Goal: Transaction & Acquisition: Purchase product/service

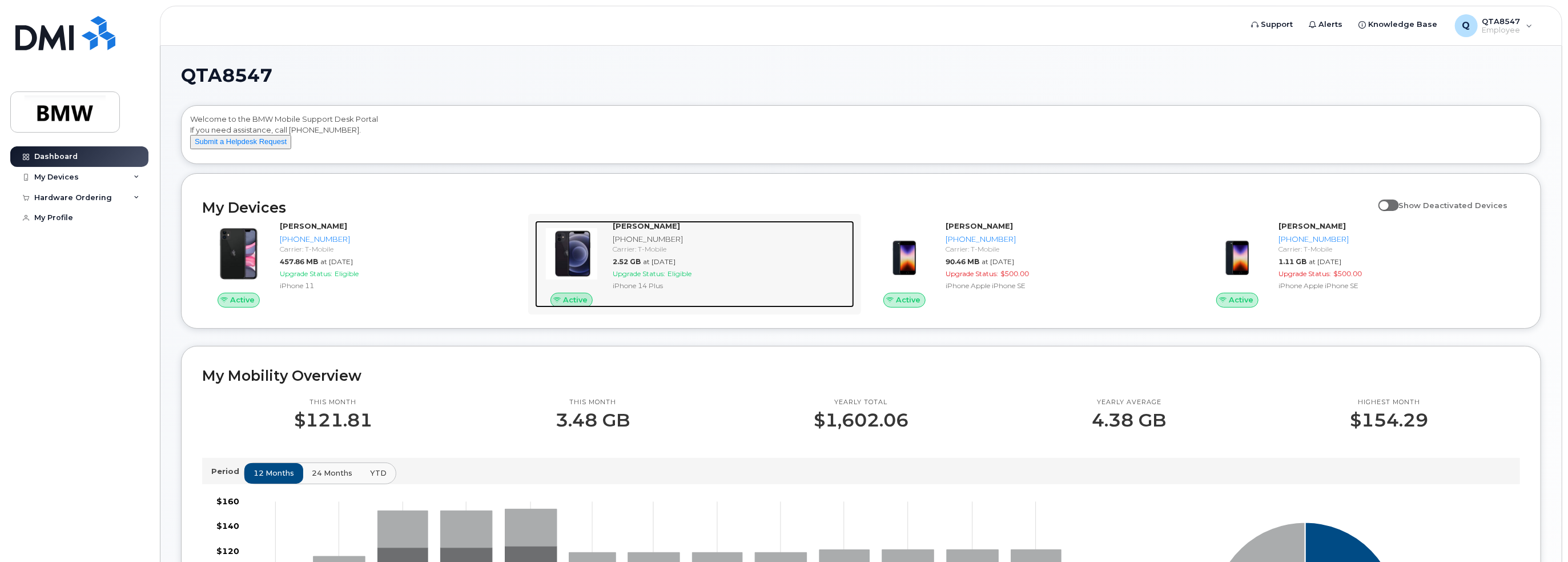
click at [582, 305] on span "Active" at bounding box center [575, 299] width 25 height 11
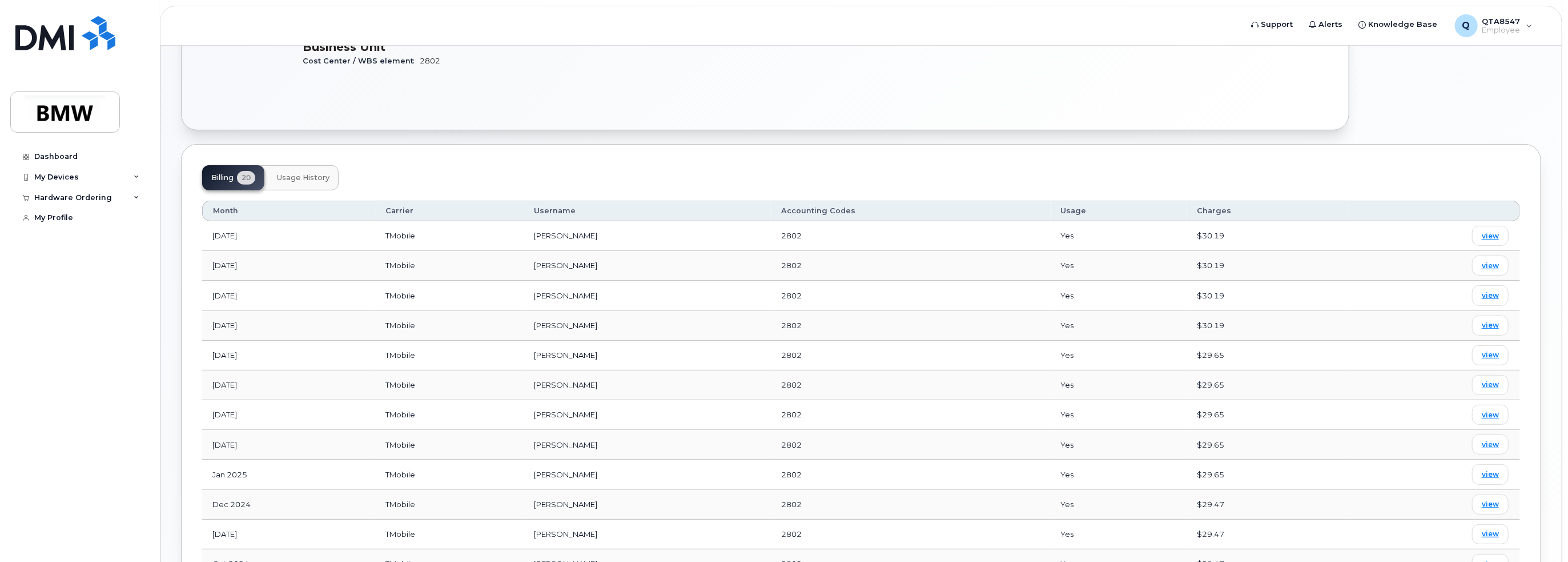
scroll to position [343, 0]
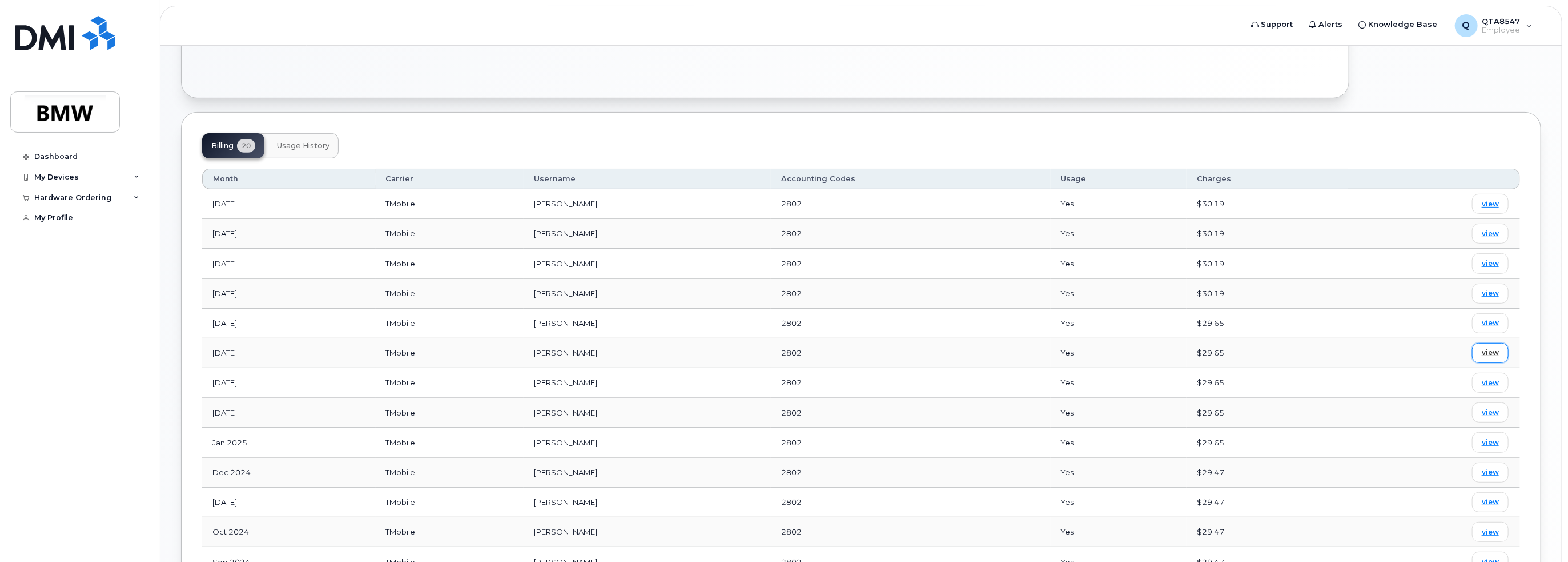
click at [1485, 351] on span "view" at bounding box center [1491, 353] width 17 height 10
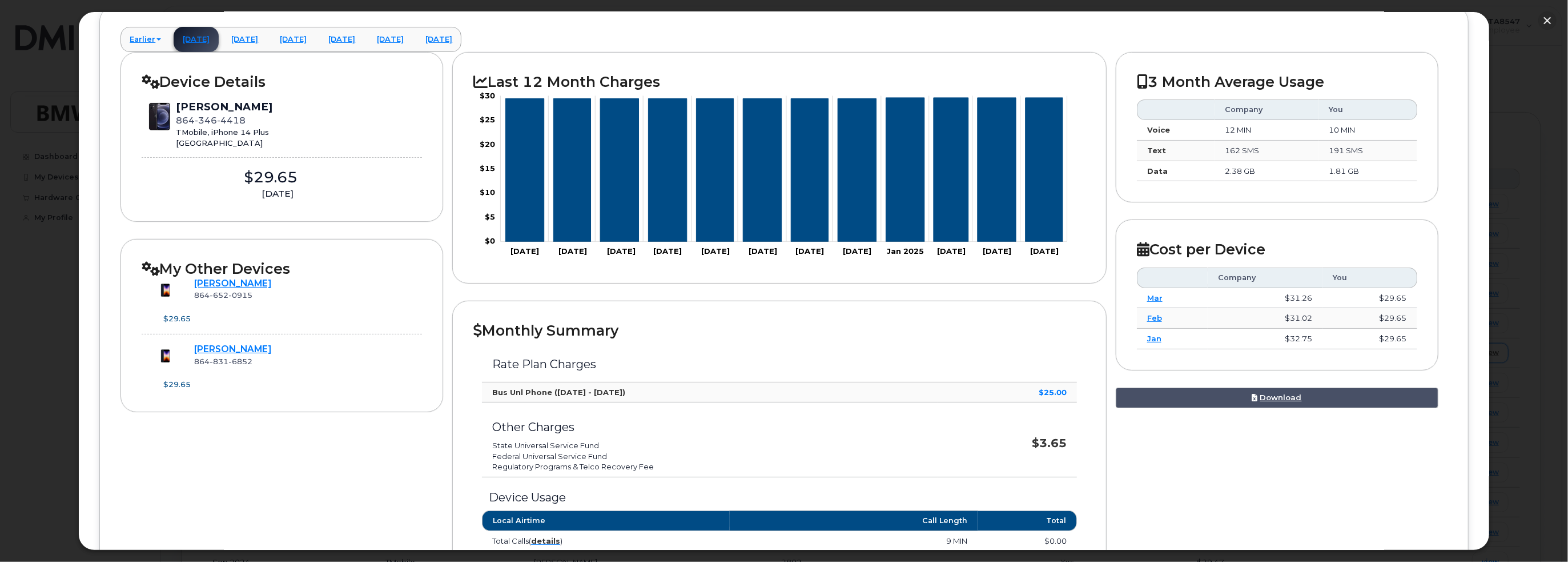
scroll to position [63, 0]
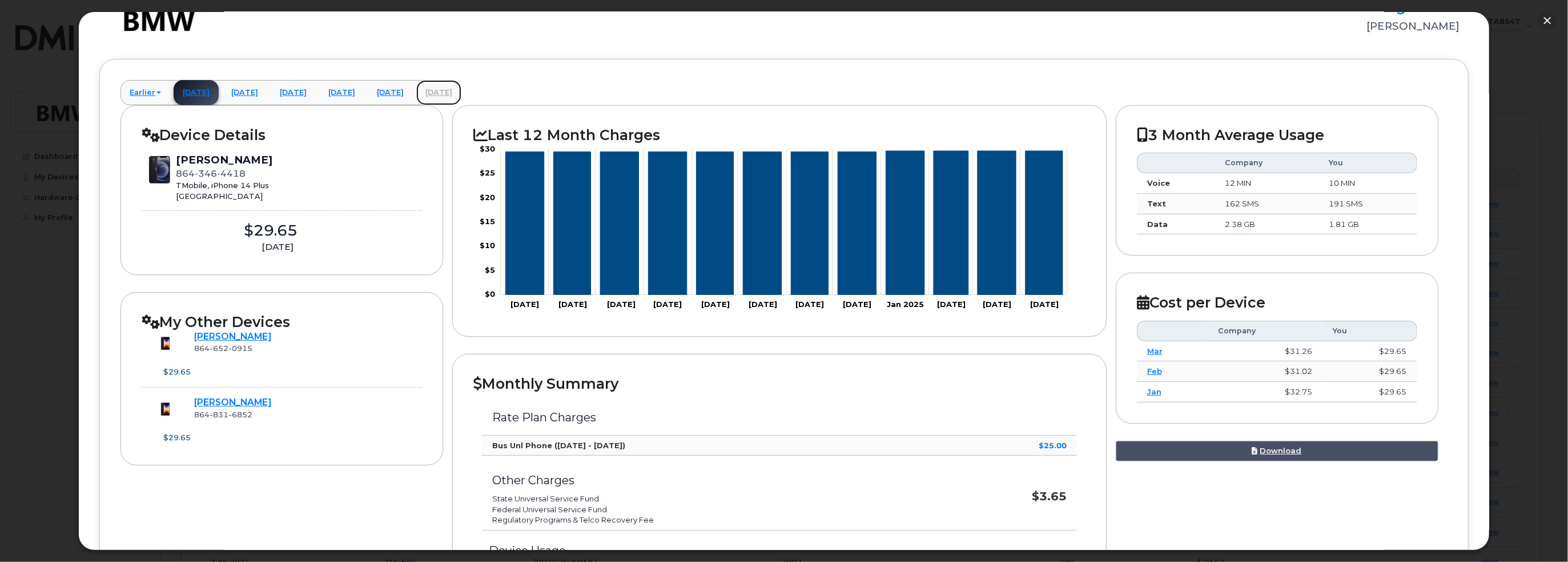
click at [461, 90] on link "September 2025" at bounding box center [438, 92] width 45 height 25
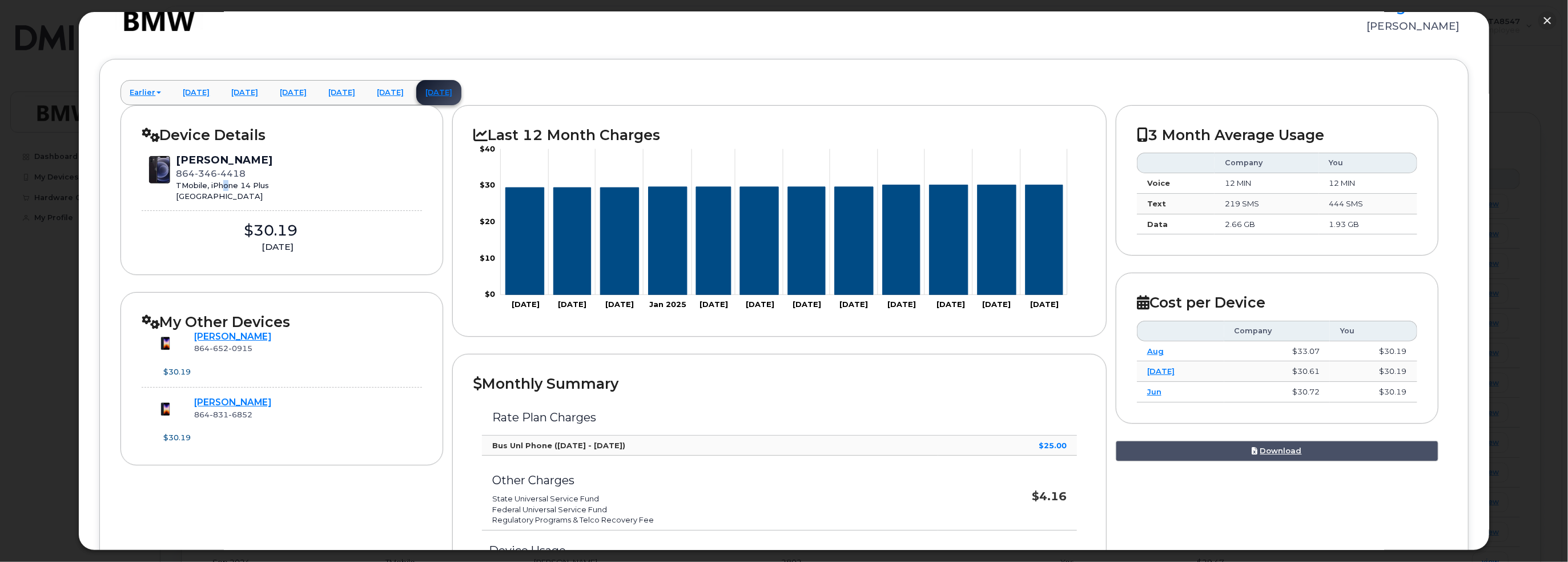
click at [219, 180] on div "TMobile, iPhone 14 Plus Greenville" at bounding box center [224, 190] width 97 height 21
click at [358, 180] on div "Rhonda Waldrop 864 346 4418 TMobile, iPhone 14 Plus Greenville" at bounding box center [281, 177] width 280 height 48
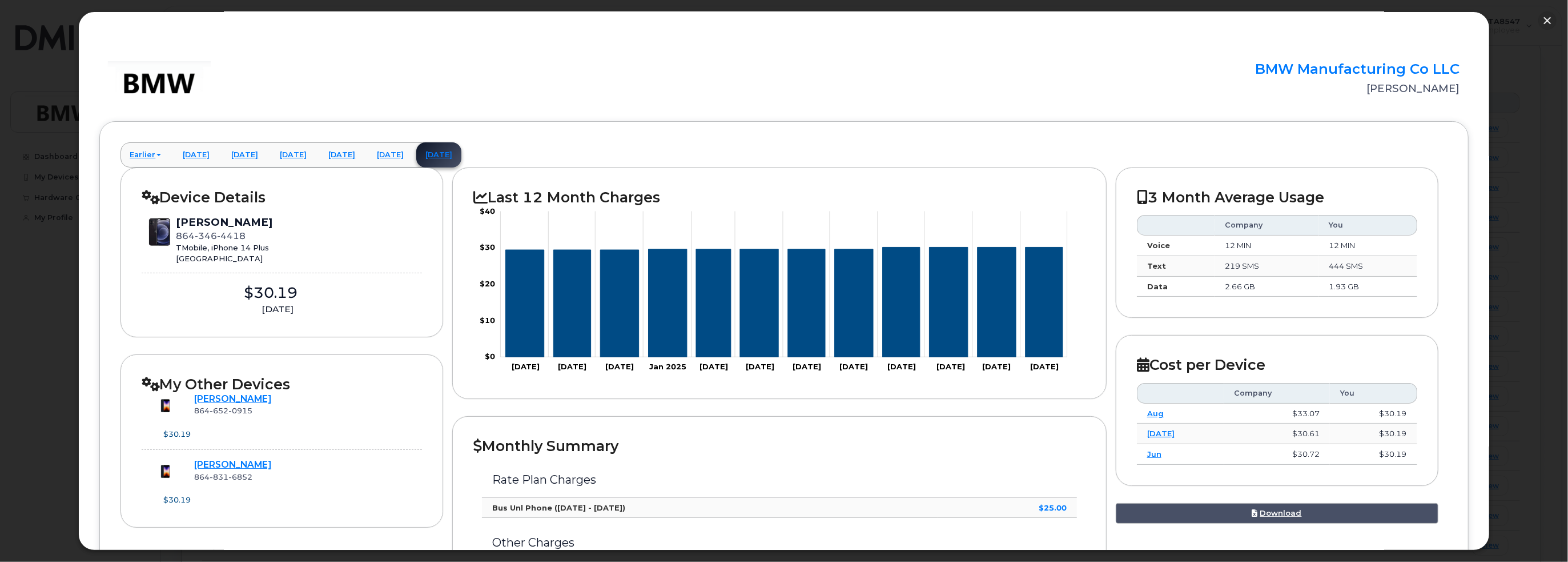
scroll to position [0, 0]
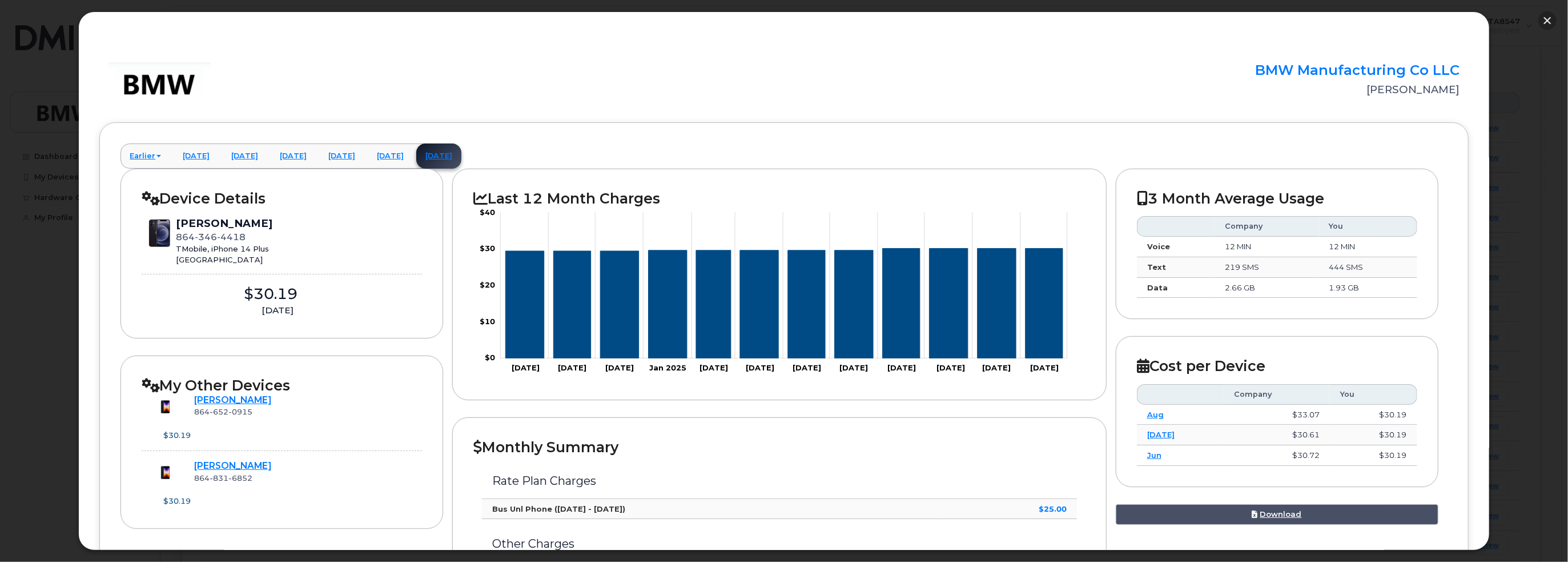
click at [1546, 18] on button "button" at bounding box center [1547, 20] width 18 height 18
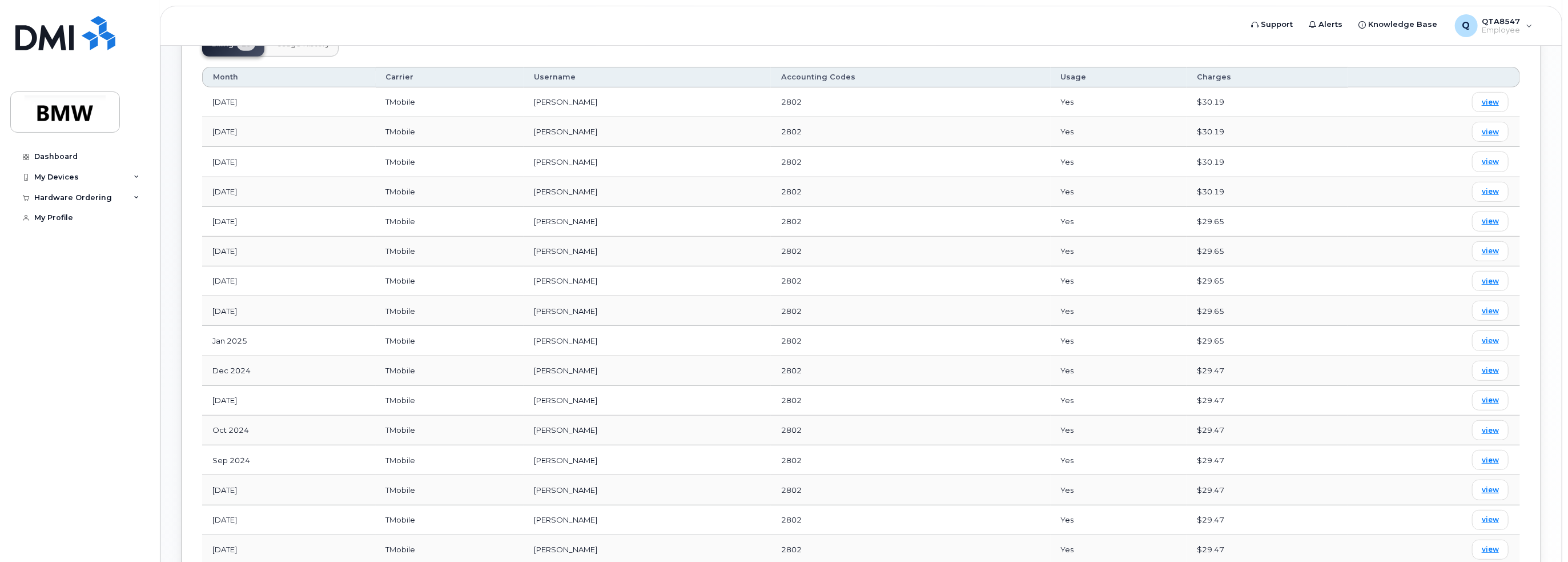
scroll to position [648, 0]
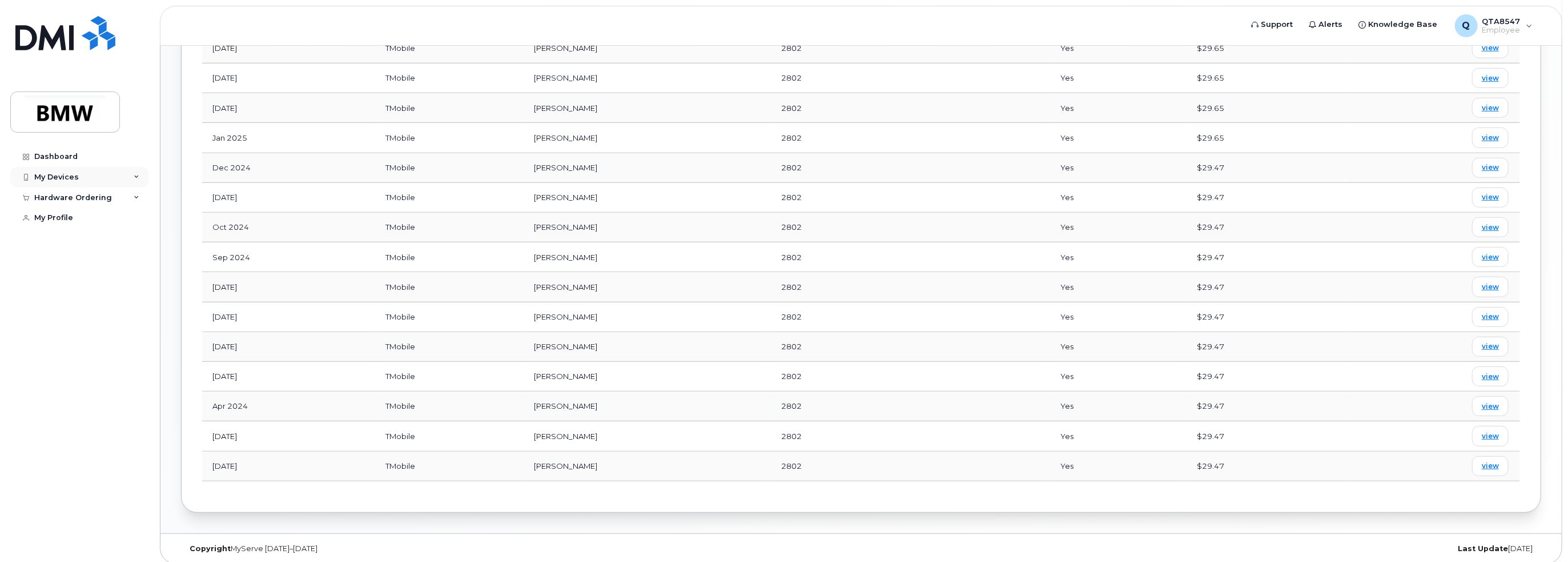
click at [65, 173] on div "My Devices" at bounding box center [57, 177] width 45 height 9
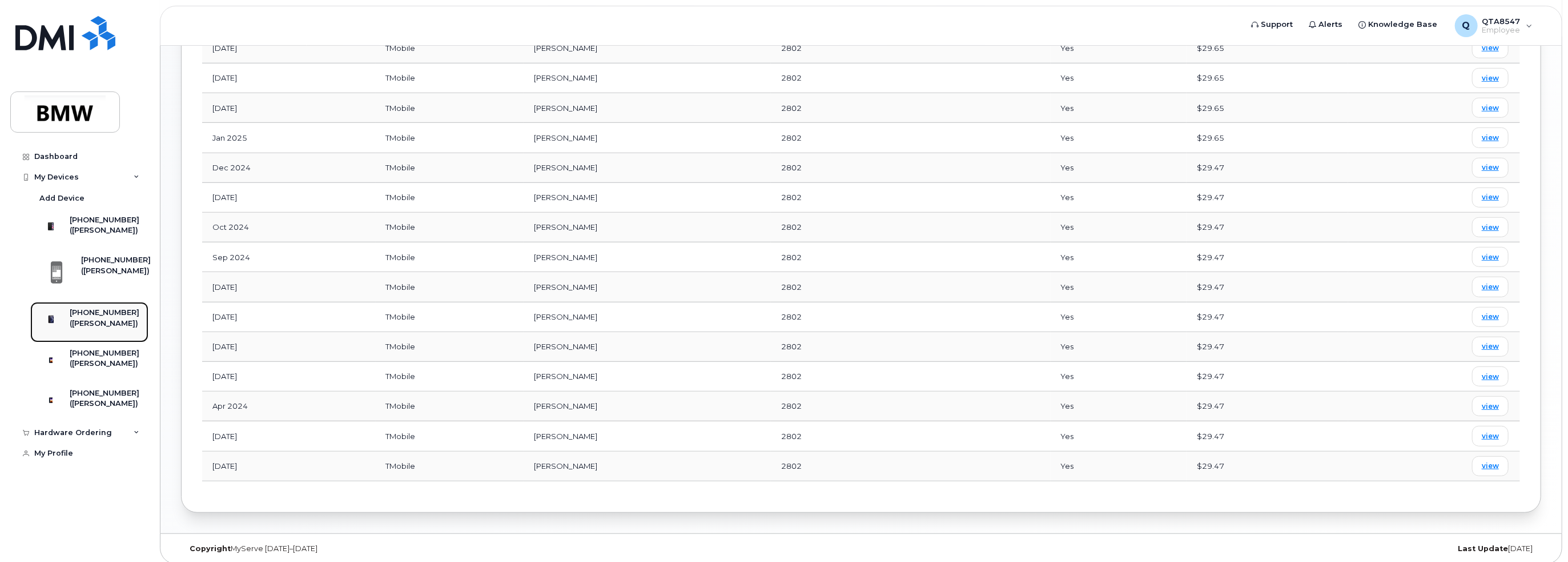
click at [92, 317] on div "[PHONE_NUMBER]" at bounding box center [105, 312] width 70 height 10
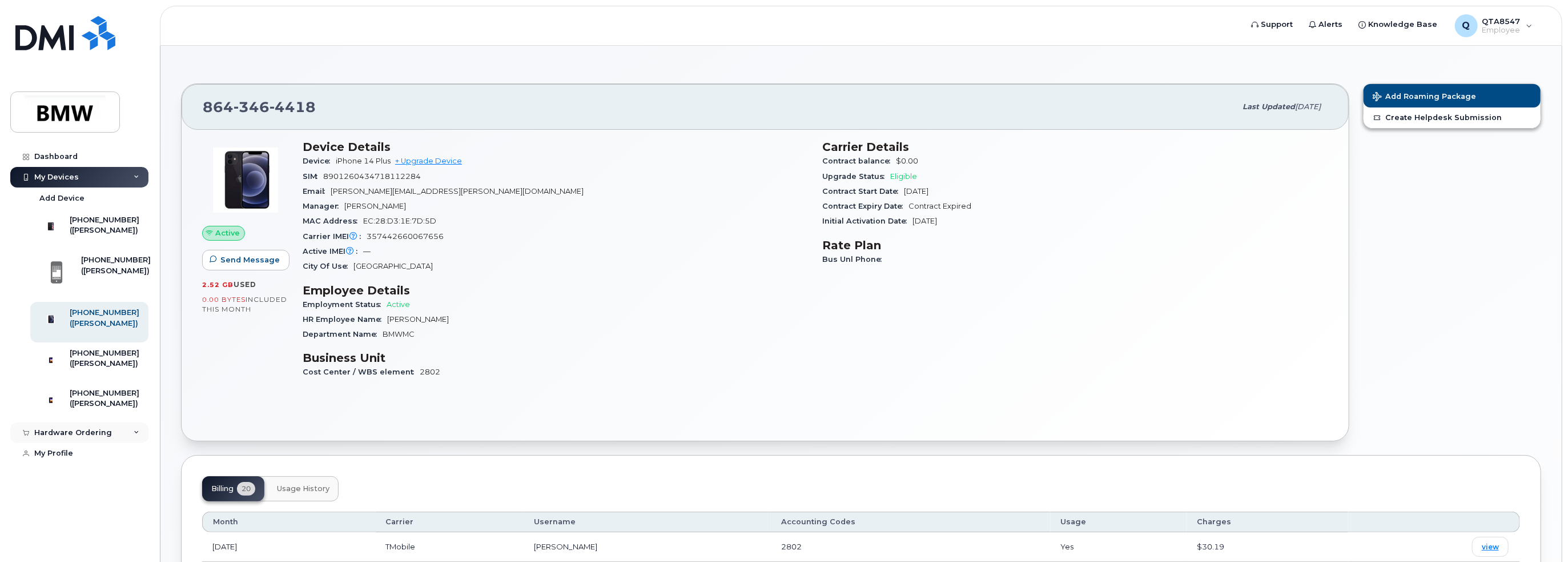
click at [130, 443] on div "Hardware Ordering" at bounding box center [79, 432] width 138 height 21
click at [57, 459] on div "My Orders" at bounding box center [60, 454] width 41 height 10
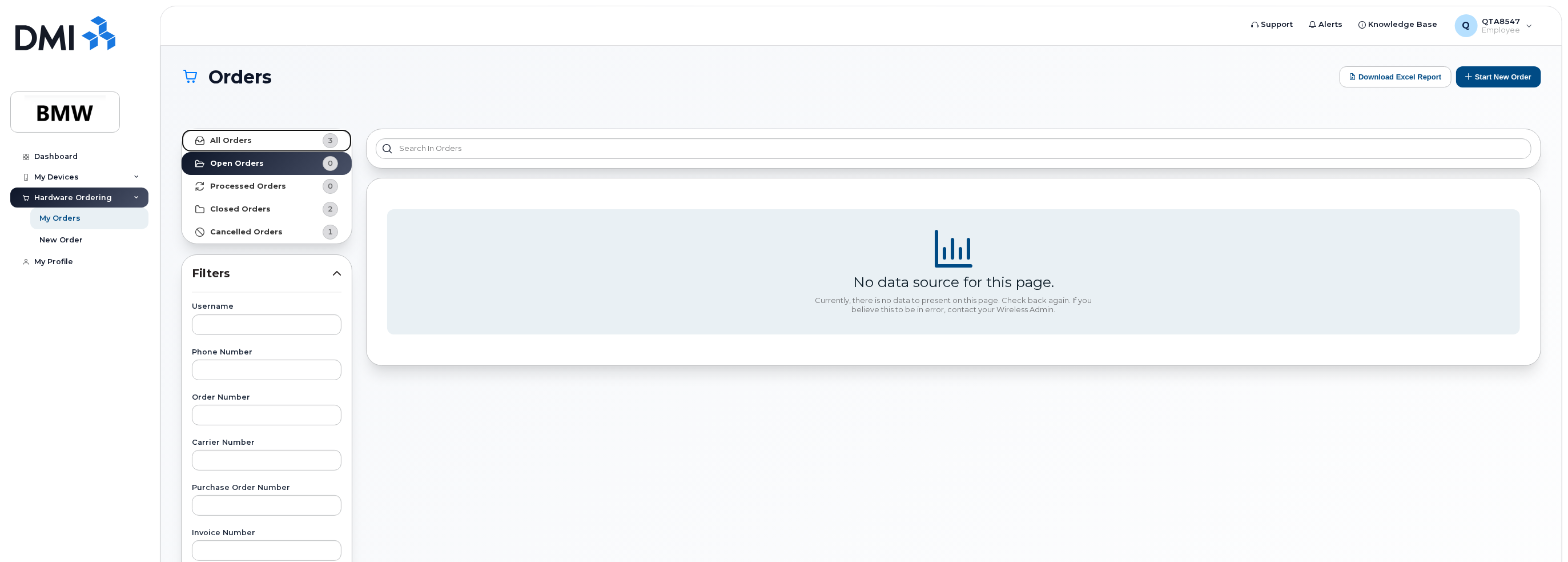
click at [241, 139] on strong "All Orders" at bounding box center [231, 141] width 42 height 9
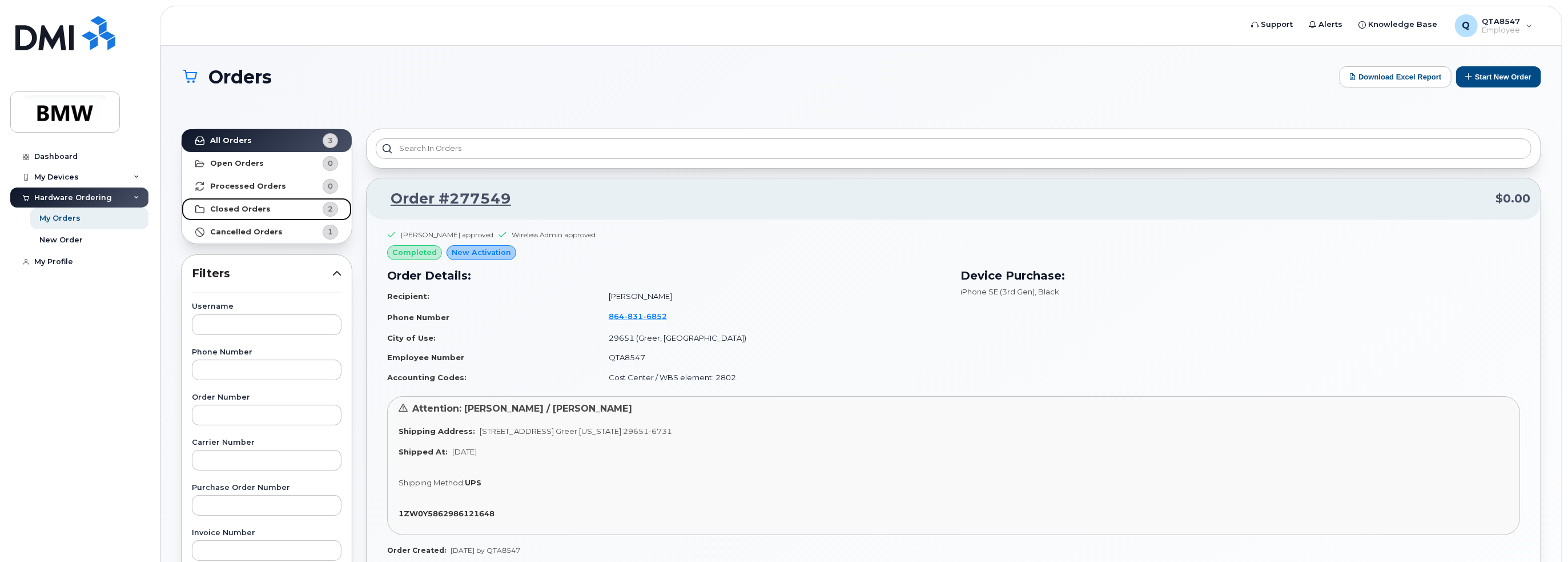
click at [227, 208] on strong "Closed Orders" at bounding box center [241, 209] width 61 height 9
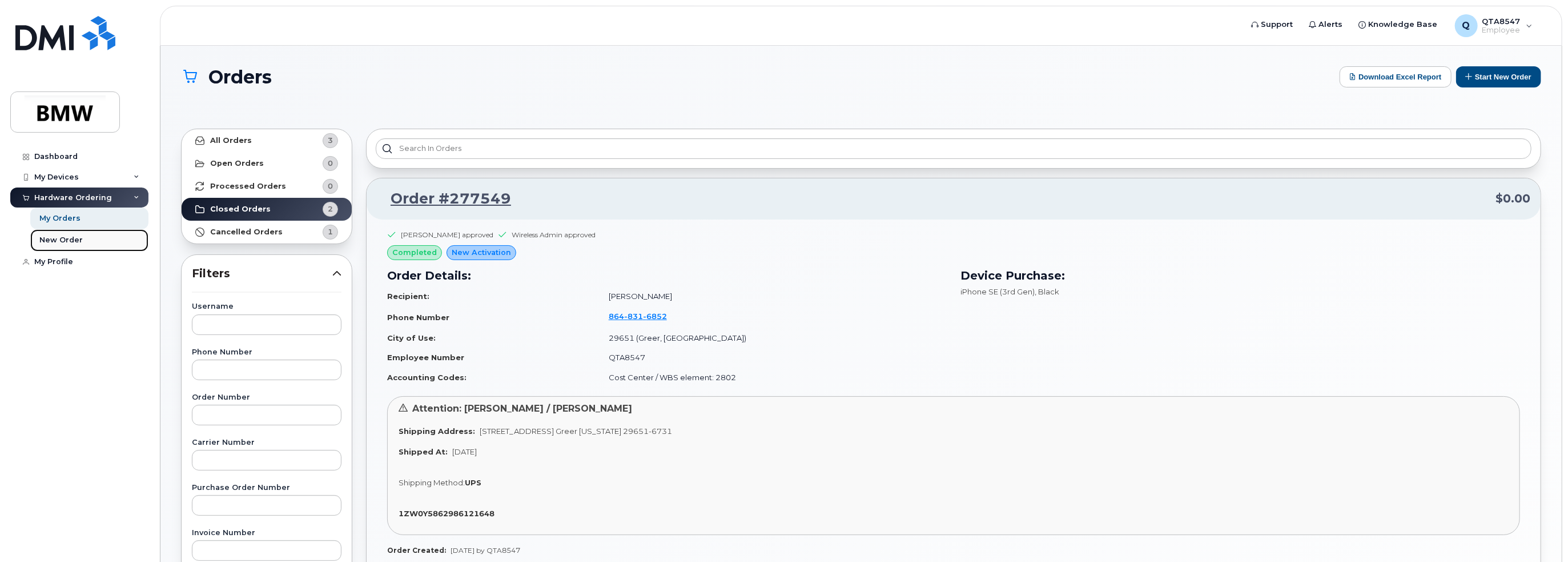
click at [65, 240] on div "New Order" at bounding box center [61, 240] width 43 height 10
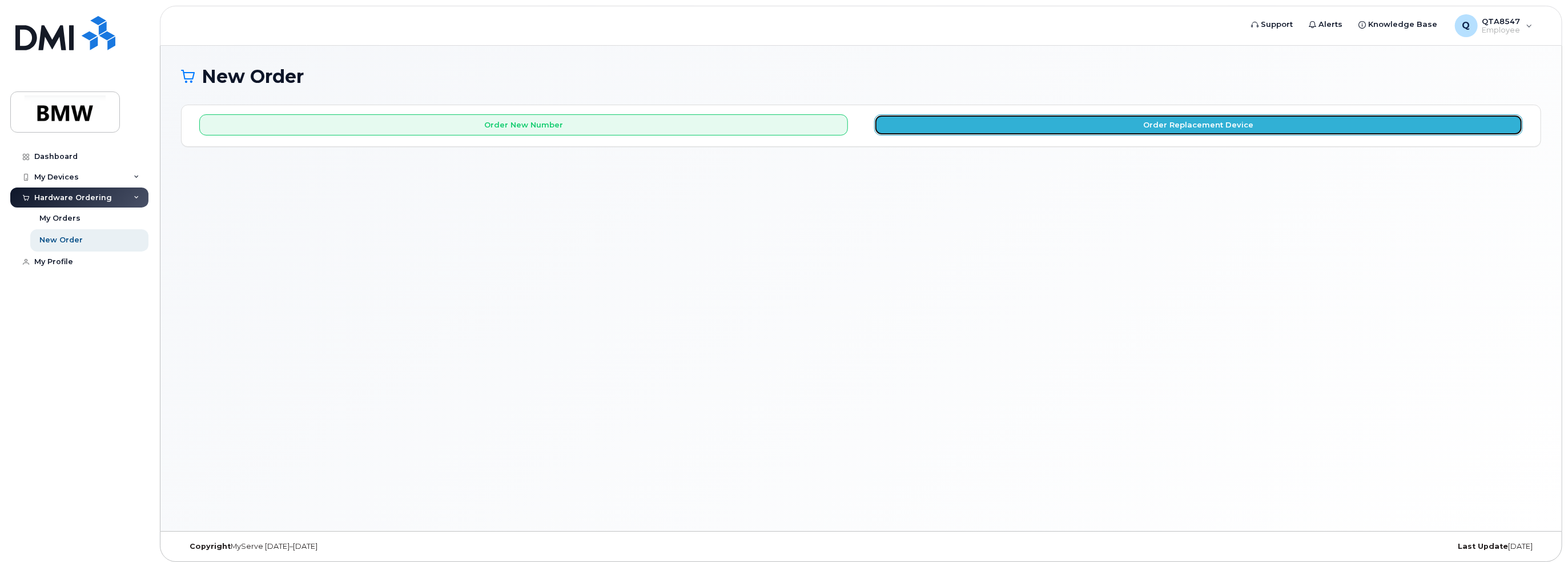
click at [1360, 128] on button "Order Replacement Device" at bounding box center [1199, 124] width 649 height 21
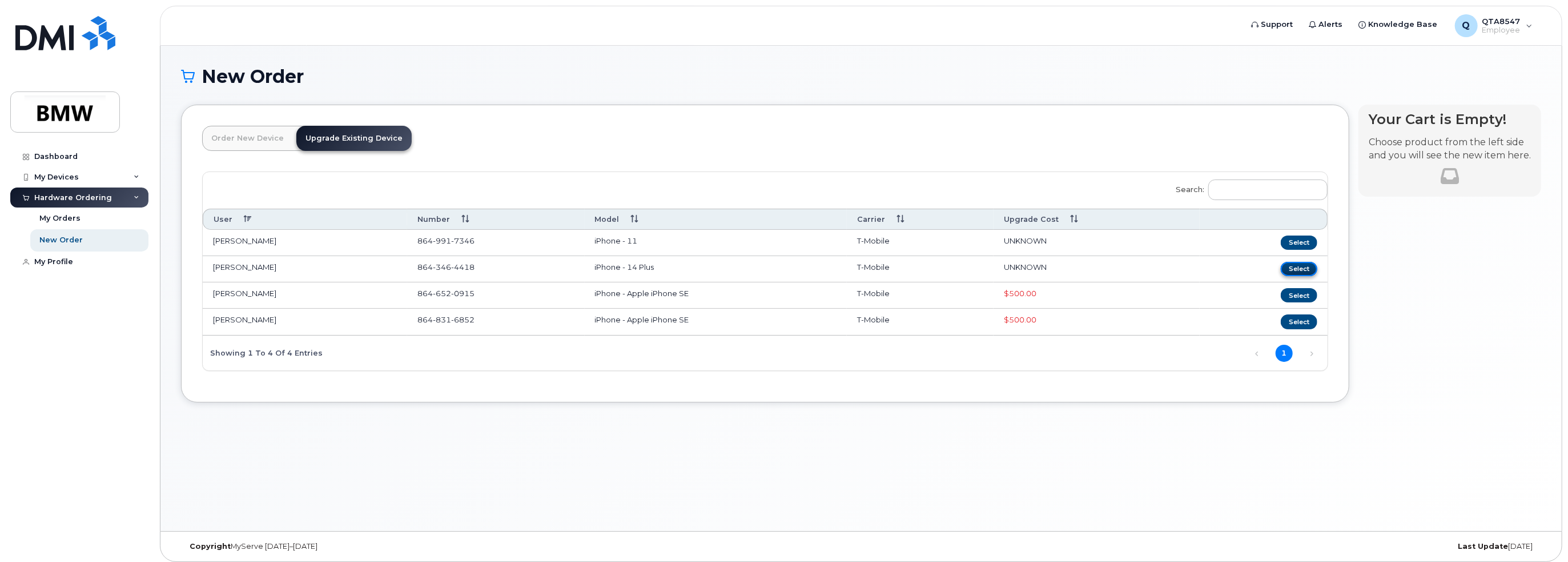
click at [1298, 268] on button "Select" at bounding box center [1299, 269] width 37 height 14
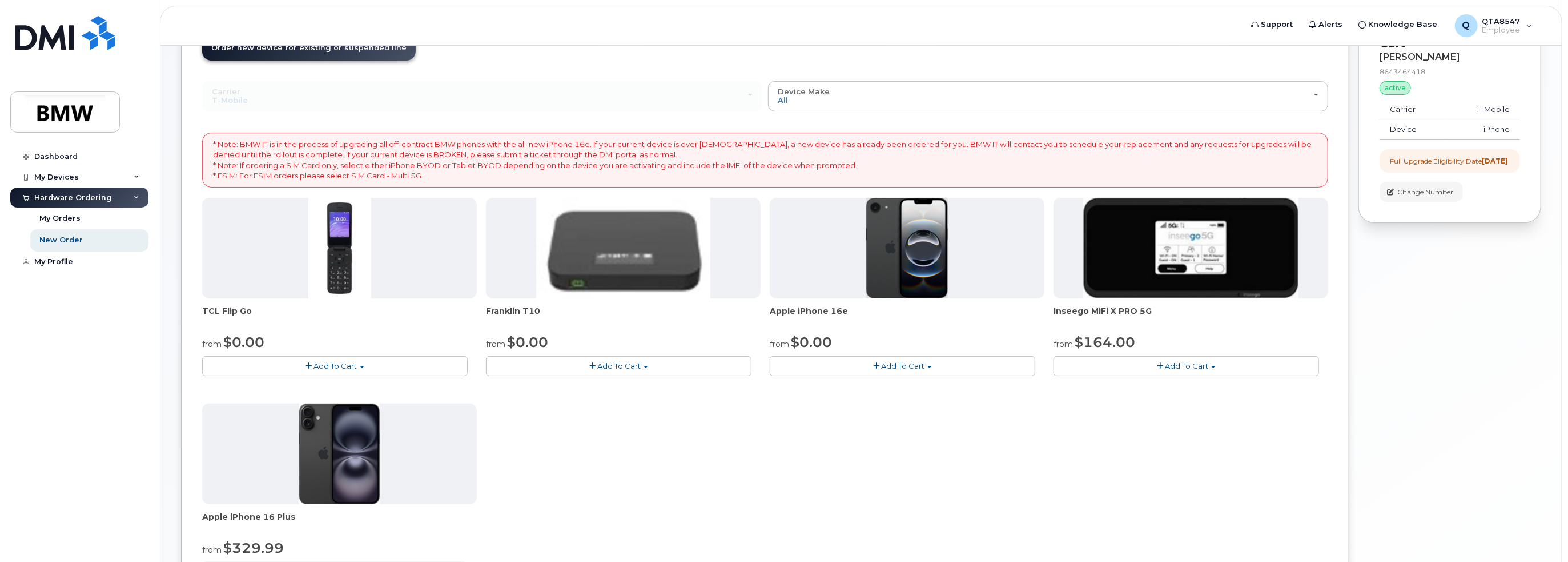
scroll to position [87, 0]
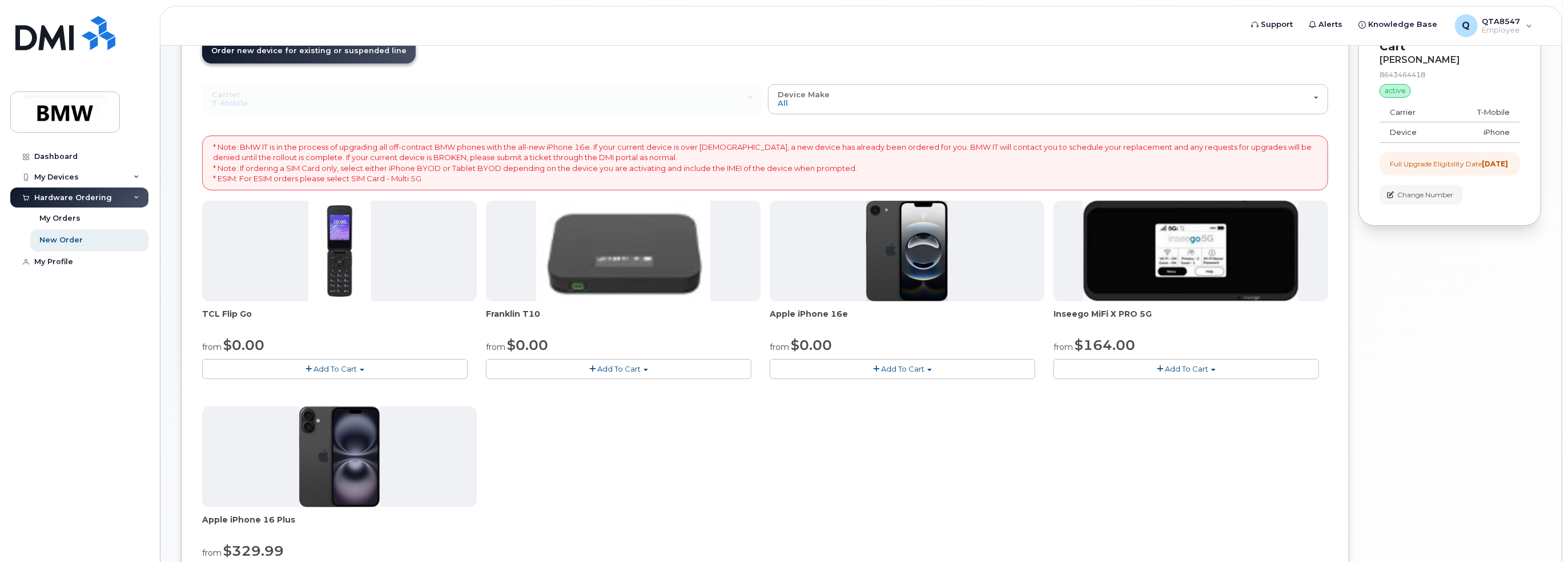
click at [1237, 242] on img at bounding box center [1191, 250] width 215 height 100
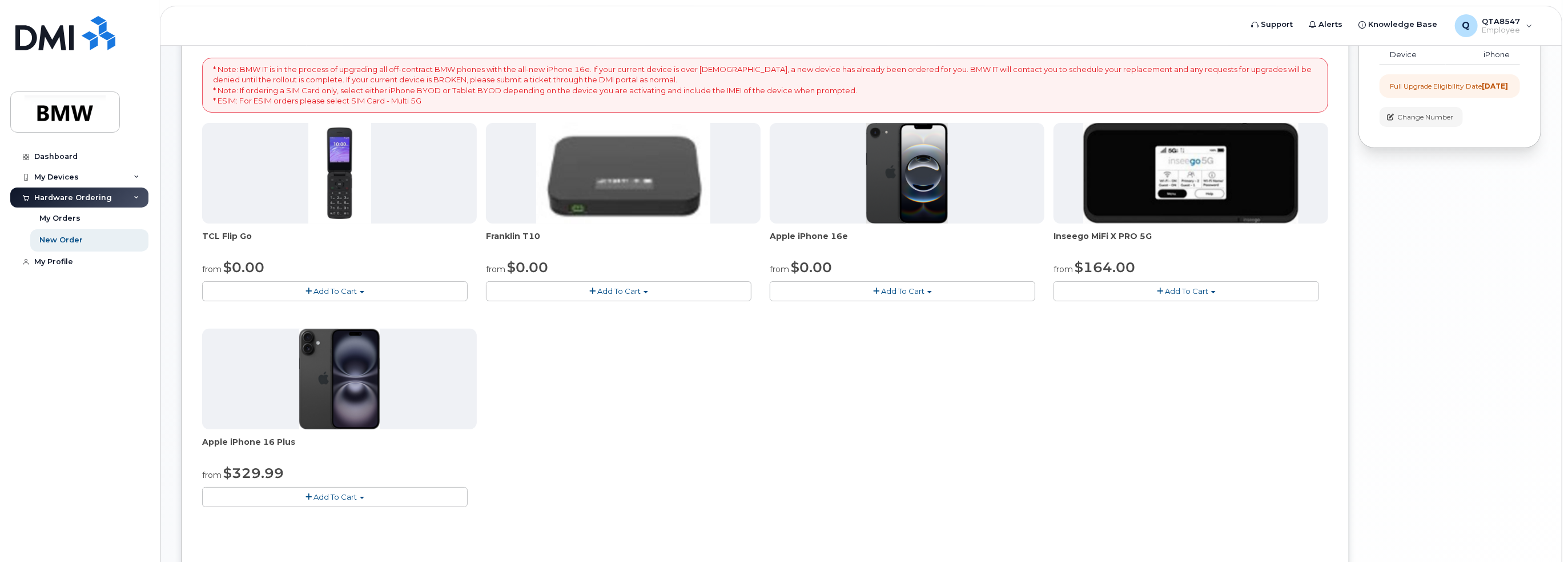
scroll to position [259, 0]
